Goal: Information Seeking & Learning: Learn about a topic

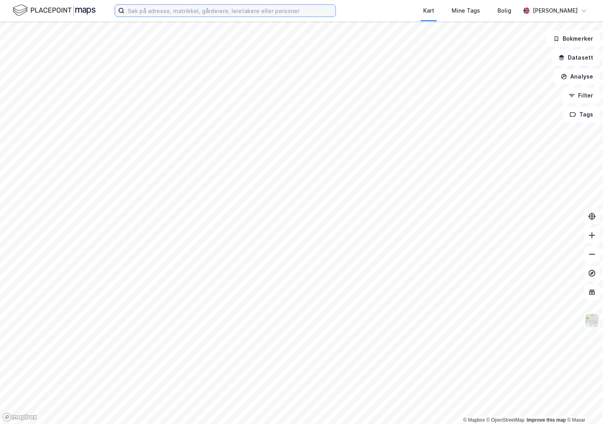
click at [154, 14] on input at bounding box center [229, 11] width 211 height 12
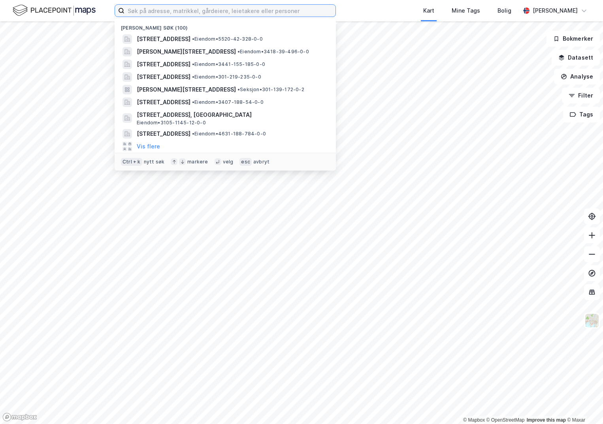
paste input "3905-159/537/0/50"
type input "3905-159/537/0/50"
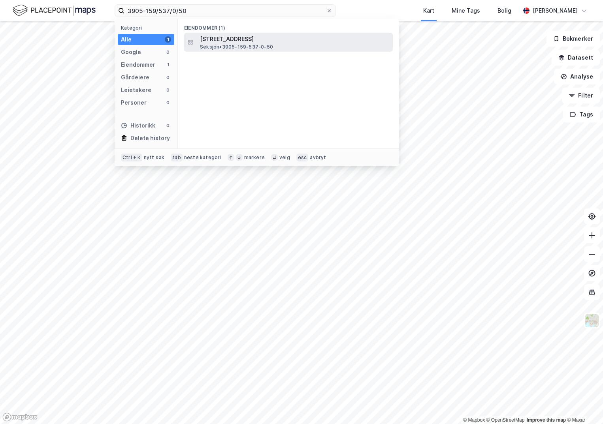
click at [230, 40] on span "[STREET_ADDRESS]" at bounding box center [295, 38] width 190 height 9
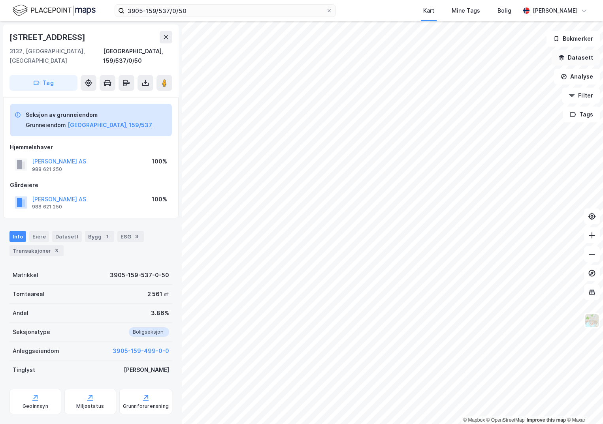
click at [577, 58] on button "Datasett" at bounding box center [575, 58] width 48 height 16
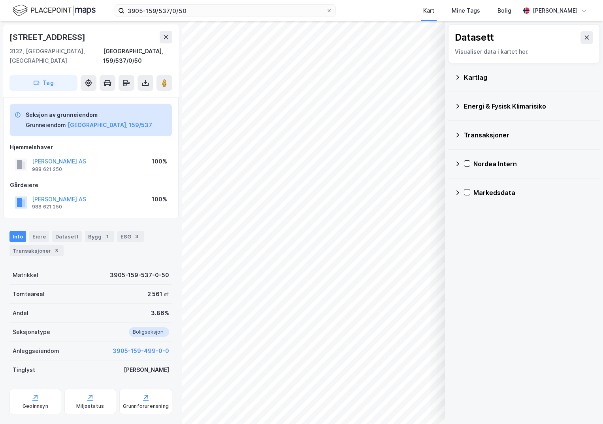
click at [458, 77] on icon at bounding box center [457, 77] width 3 height 4
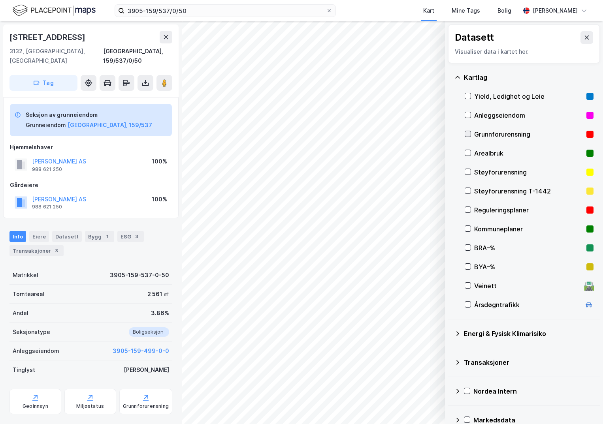
click at [469, 133] on icon at bounding box center [468, 134] width 4 height 3
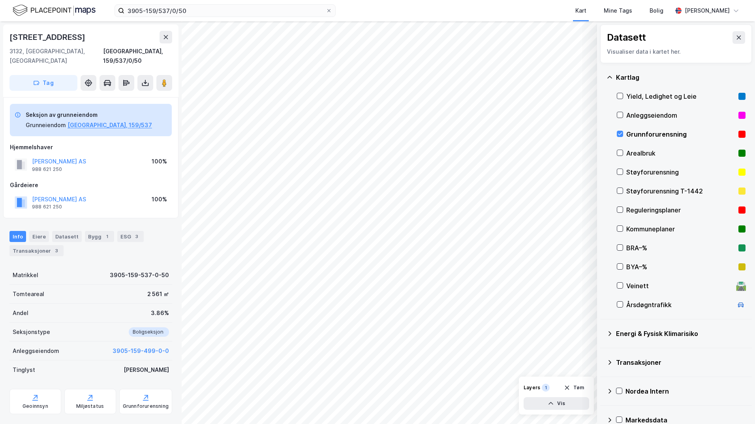
scroll to position [14, 0]
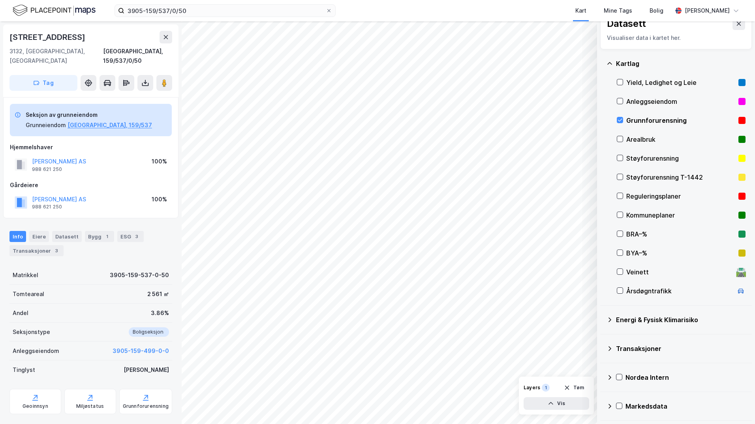
click at [602, 319] on icon at bounding box center [610, 320] width 6 height 6
click at [602, 338] on icon at bounding box center [630, 339] width 6 height 6
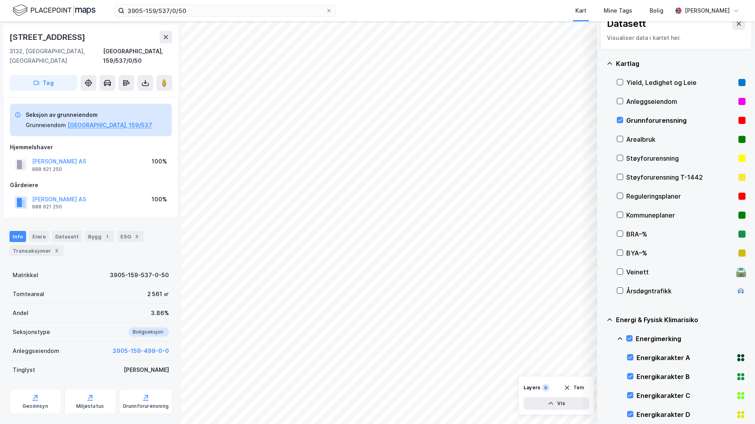
click at [602, 336] on icon at bounding box center [620, 339] width 6 height 6
click at [602, 375] on icon at bounding box center [630, 377] width 6 height 6
click at [602, 372] on icon at bounding box center [620, 373] width 6 height 6
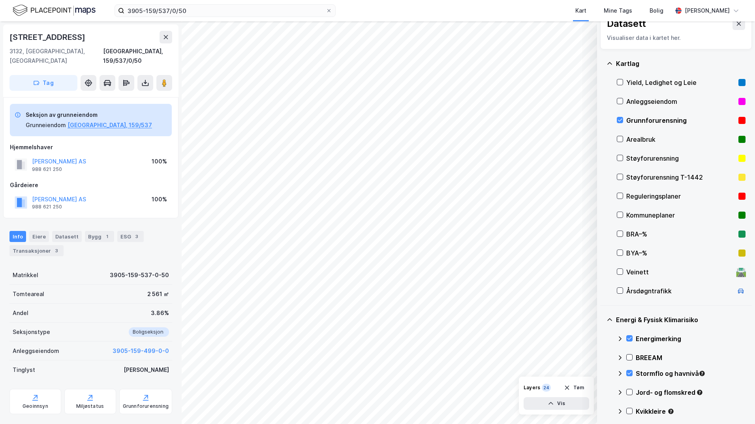
scroll to position [53, 0]
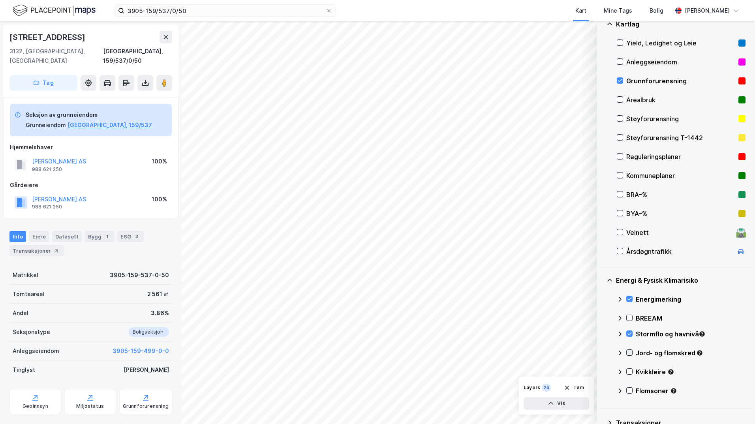
click at [602, 354] on icon at bounding box center [629, 352] width 4 height 3
click at [602, 354] on icon at bounding box center [620, 352] width 5 height 3
click at [602, 372] on icon at bounding box center [630, 372] width 6 height 6
click at [602, 371] on icon at bounding box center [620, 371] width 5 height 3
click at [602, 334] on icon at bounding box center [620, 334] width 6 height 6
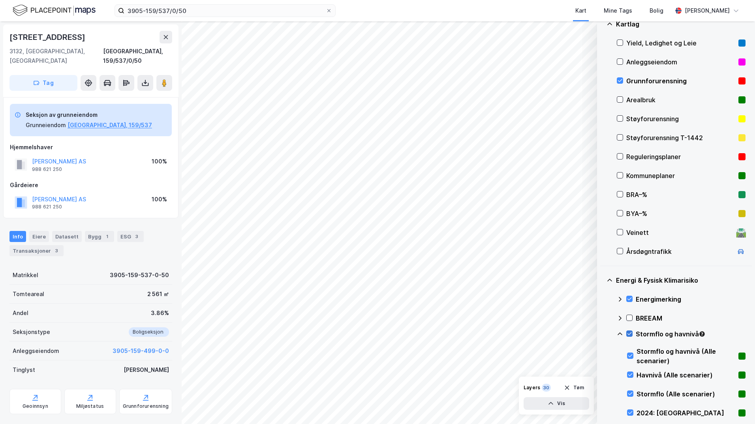
click at [602, 334] on icon at bounding box center [629, 333] width 4 height 3
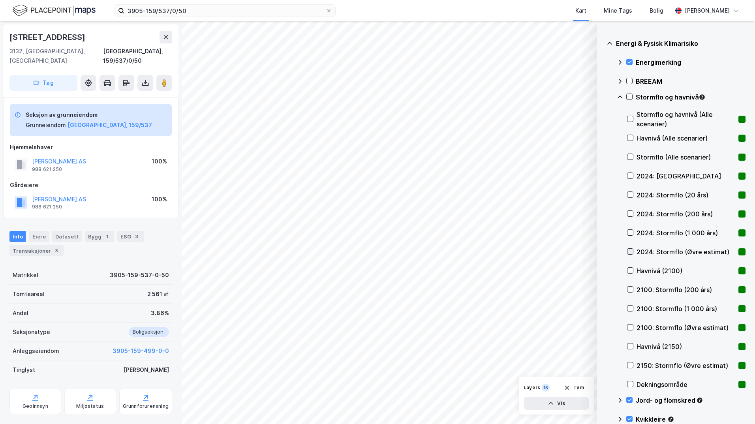
scroll to position [330, 0]
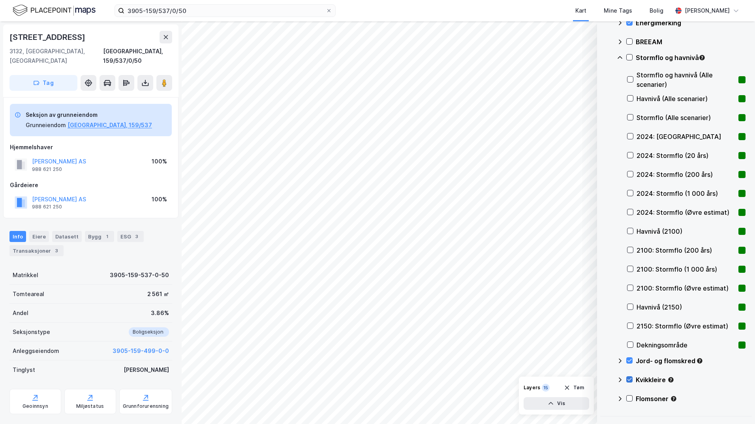
click at [602, 378] on icon at bounding box center [630, 380] width 6 height 6
click at [602, 361] on icon at bounding box center [630, 361] width 6 height 6
click at [602, 154] on icon at bounding box center [630, 155] width 6 height 6
click at [602, 155] on icon at bounding box center [630, 155] width 6 height 6
click at [602, 249] on div "2100: Stormflo (200 års)" at bounding box center [686, 250] width 118 height 19
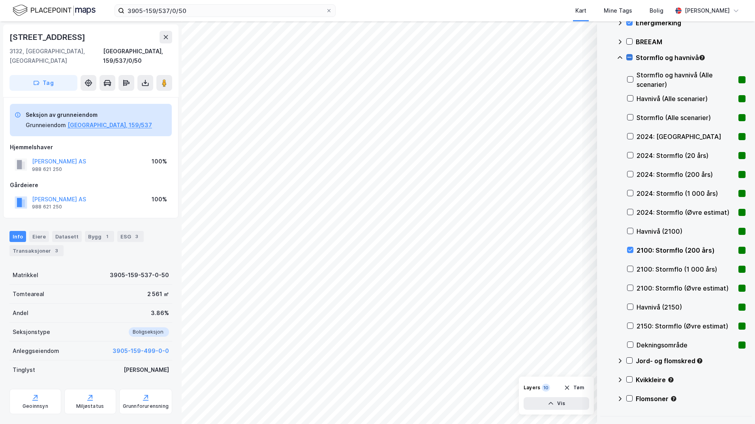
click at [602, 58] on icon at bounding box center [630, 57] width 6 height 6
click at [602, 58] on icon at bounding box center [620, 57] width 5 height 2
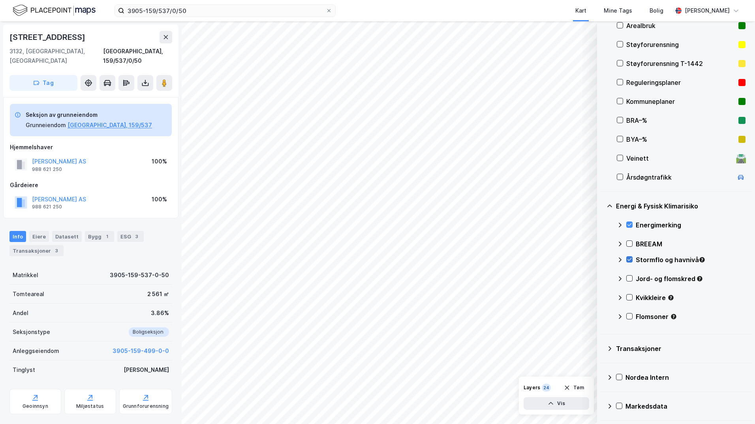
scroll to position [128, 0]
click at [602, 299] on icon at bounding box center [630, 298] width 6 height 6
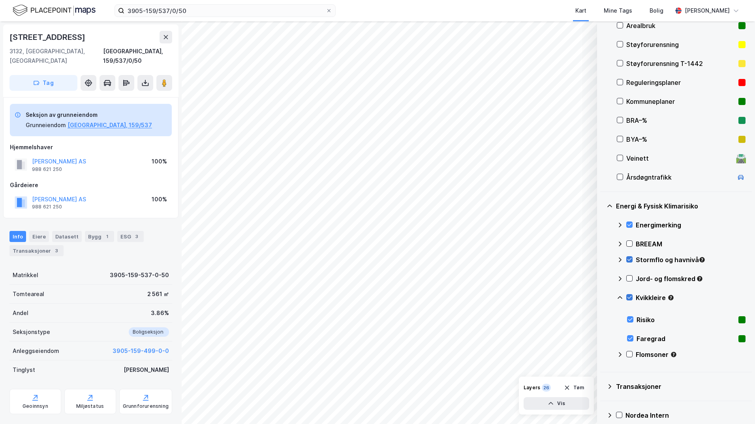
scroll to position [165, 0]
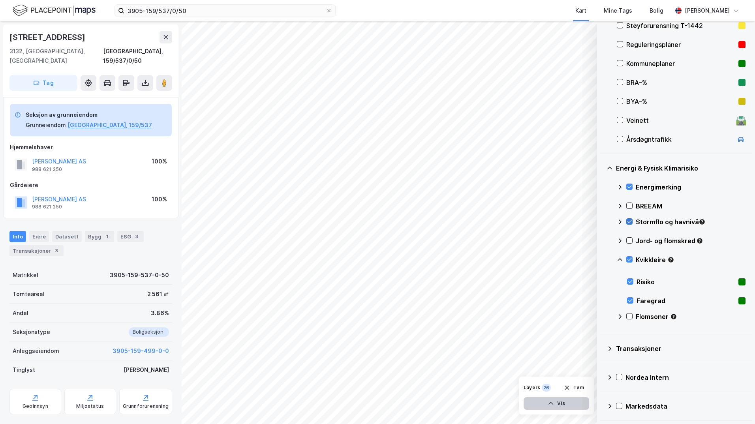
click at [561, 402] on button "Vis" at bounding box center [557, 403] width 66 height 13
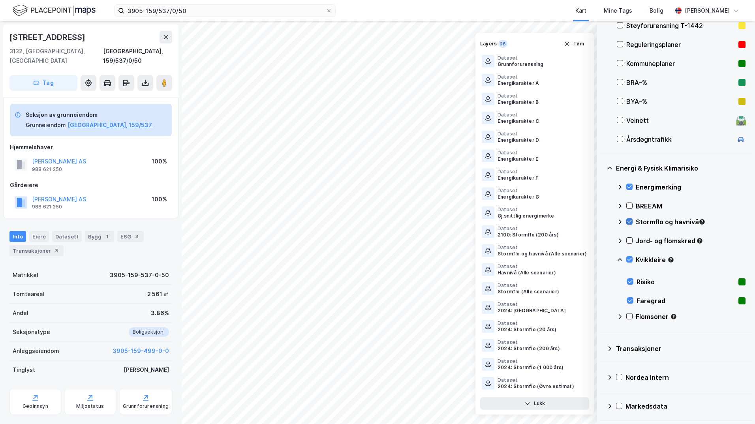
scroll to position [149, 0]
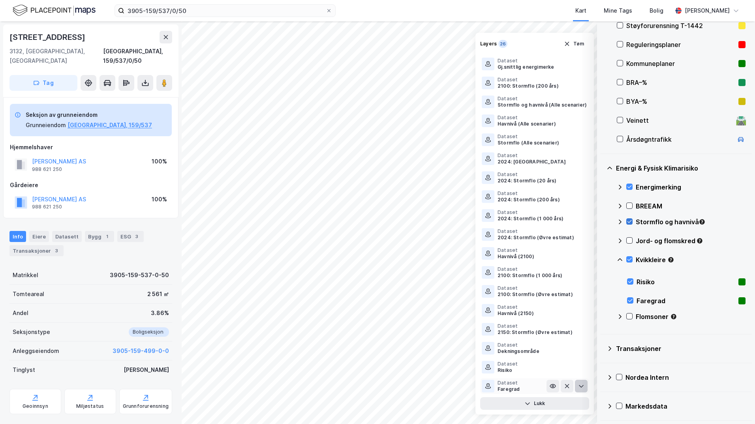
click at [580, 385] on button at bounding box center [581, 386] width 13 height 13
click at [578, 385] on icon at bounding box center [581, 386] width 6 height 6
click at [578, 387] on icon at bounding box center [581, 386] width 6 height 6
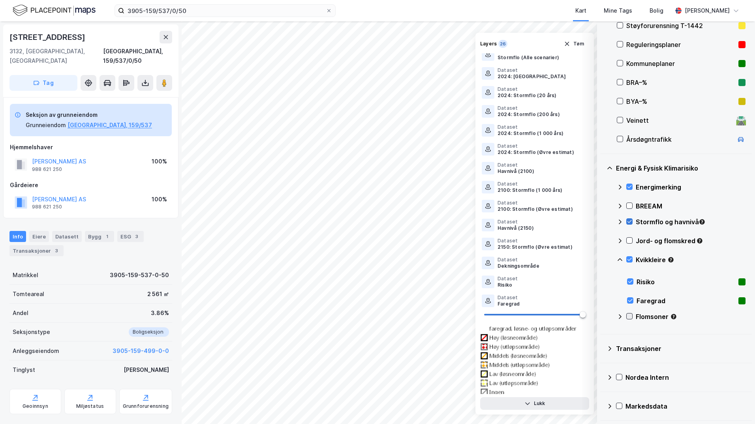
click at [602, 318] on icon at bounding box center [630, 317] width 6 height 6
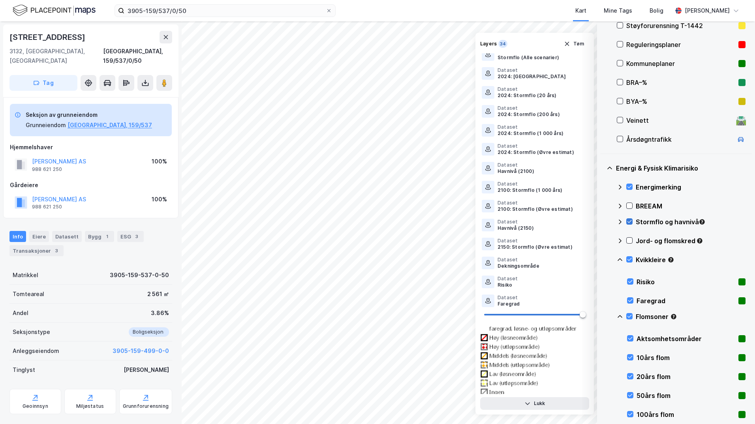
scroll to position [317, 0]
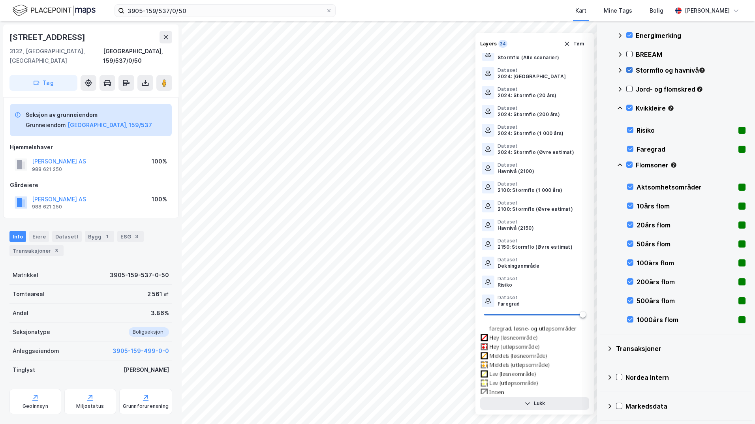
click at [602, 166] on icon at bounding box center [620, 165] width 6 height 6
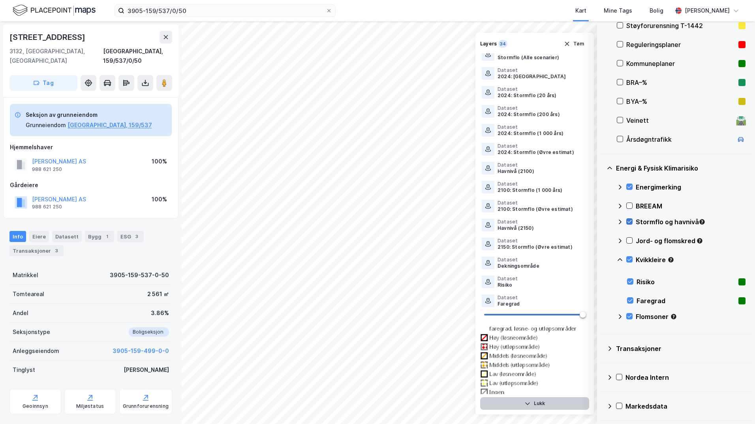
click at [539, 402] on button "Lukk" at bounding box center [534, 403] width 109 height 13
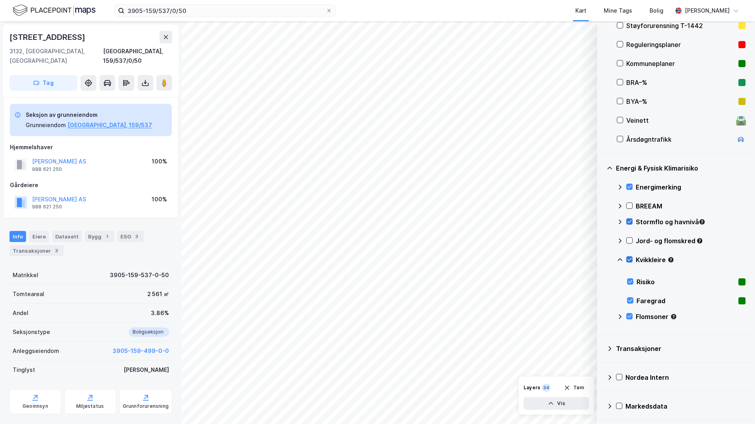
click at [602, 259] on icon at bounding box center [630, 260] width 6 height 6
click at [602, 316] on icon at bounding box center [630, 317] width 6 height 6
click at [602, 221] on icon at bounding box center [630, 222] width 6 height 6
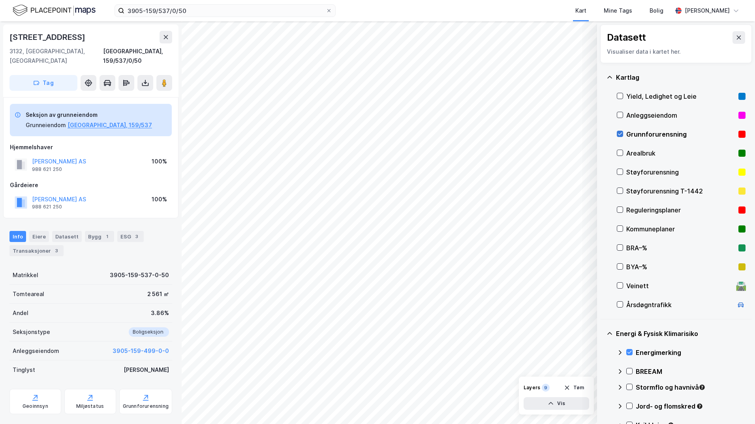
click at [602, 135] on icon at bounding box center [620, 134] width 6 height 6
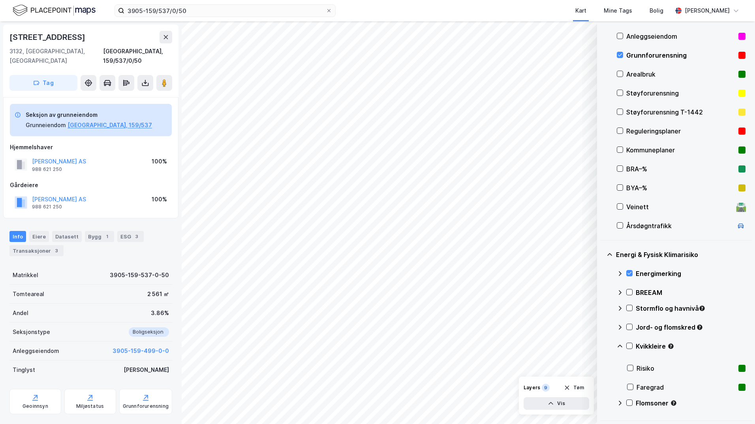
scroll to position [158, 0]
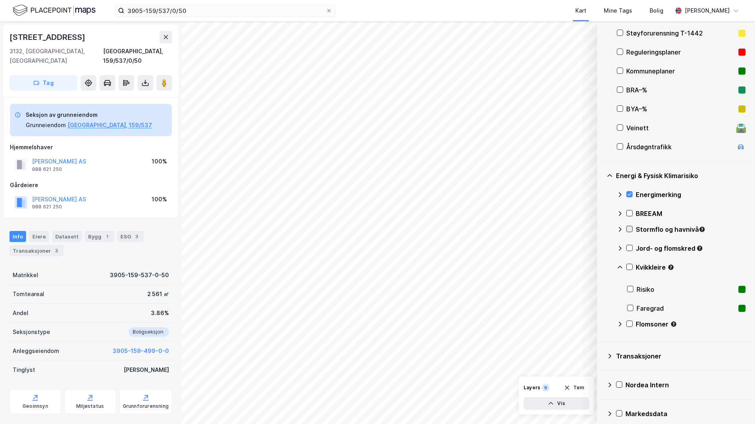
click at [602, 229] on icon at bounding box center [630, 229] width 6 height 6
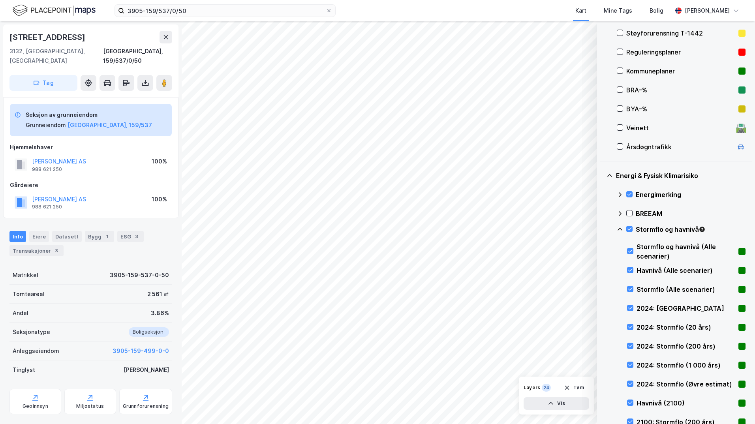
click at [602, 229] on icon at bounding box center [620, 229] width 5 height 3
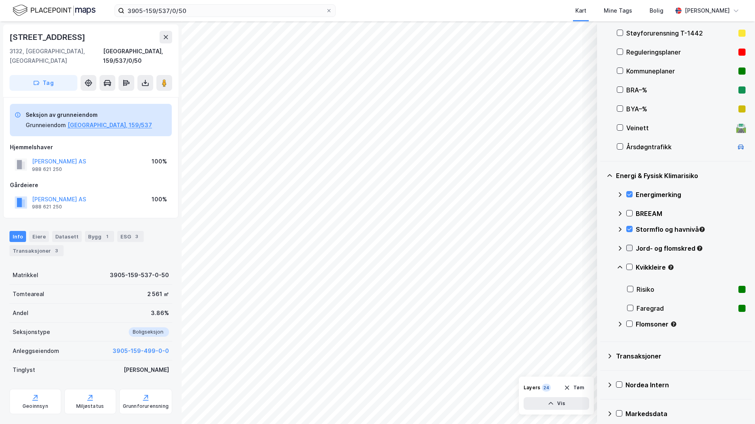
click at [602, 248] on icon at bounding box center [630, 248] width 6 height 6
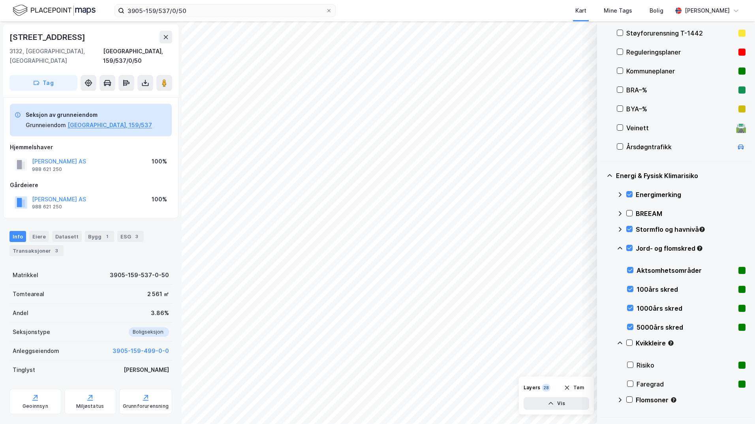
click at [602, 248] on icon at bounding box center [620, 248] width 5 height 3
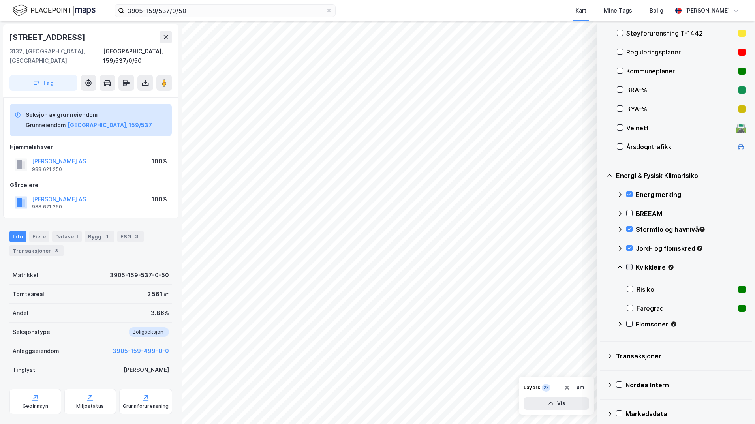
click at [602, 269] on icon at bounding box center [630, 267] width 6 height 6
click at [602, 268] on icon at bounding box center [620, 267] width 5 height 3
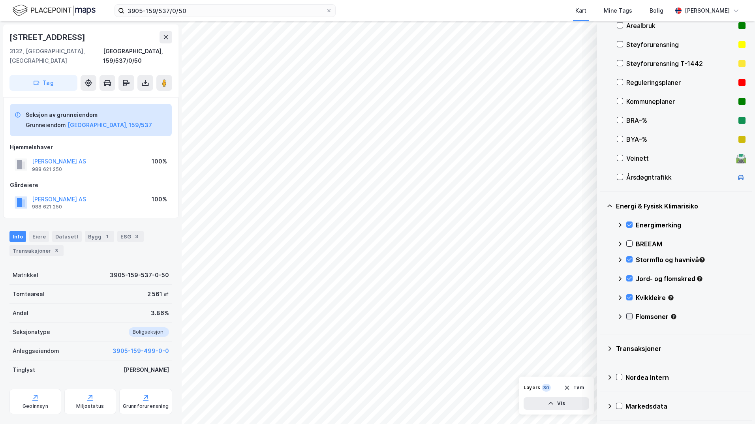
click at [602, 316] on icon at bounding box center [630, 317] width 6 height 6
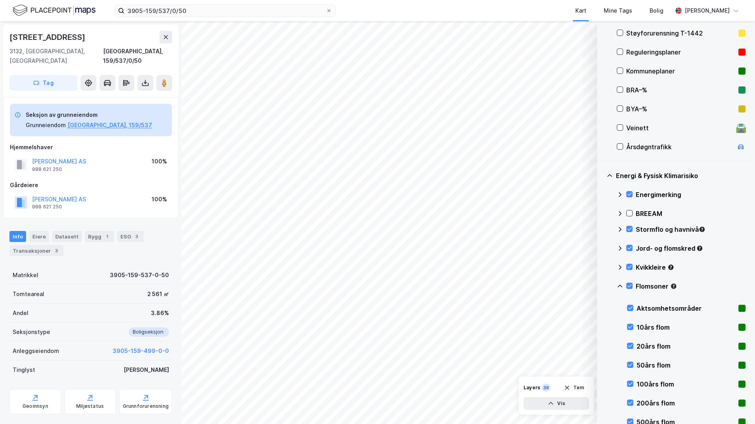
click at [602, 286] on icon at bounding box center [620, 286] width 6 height 6
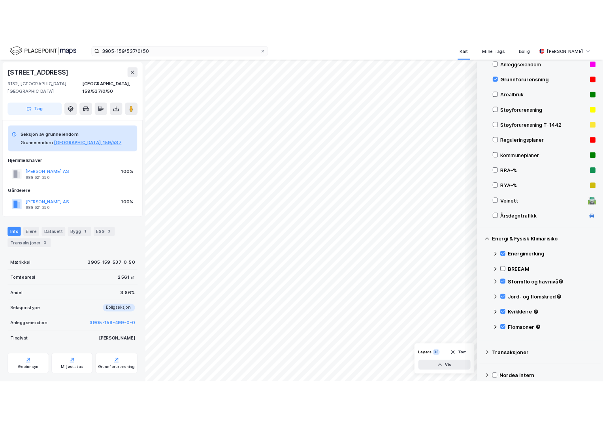
scroll to position [49, 0]
